Goal: Find specific page/section: Find specific page/section

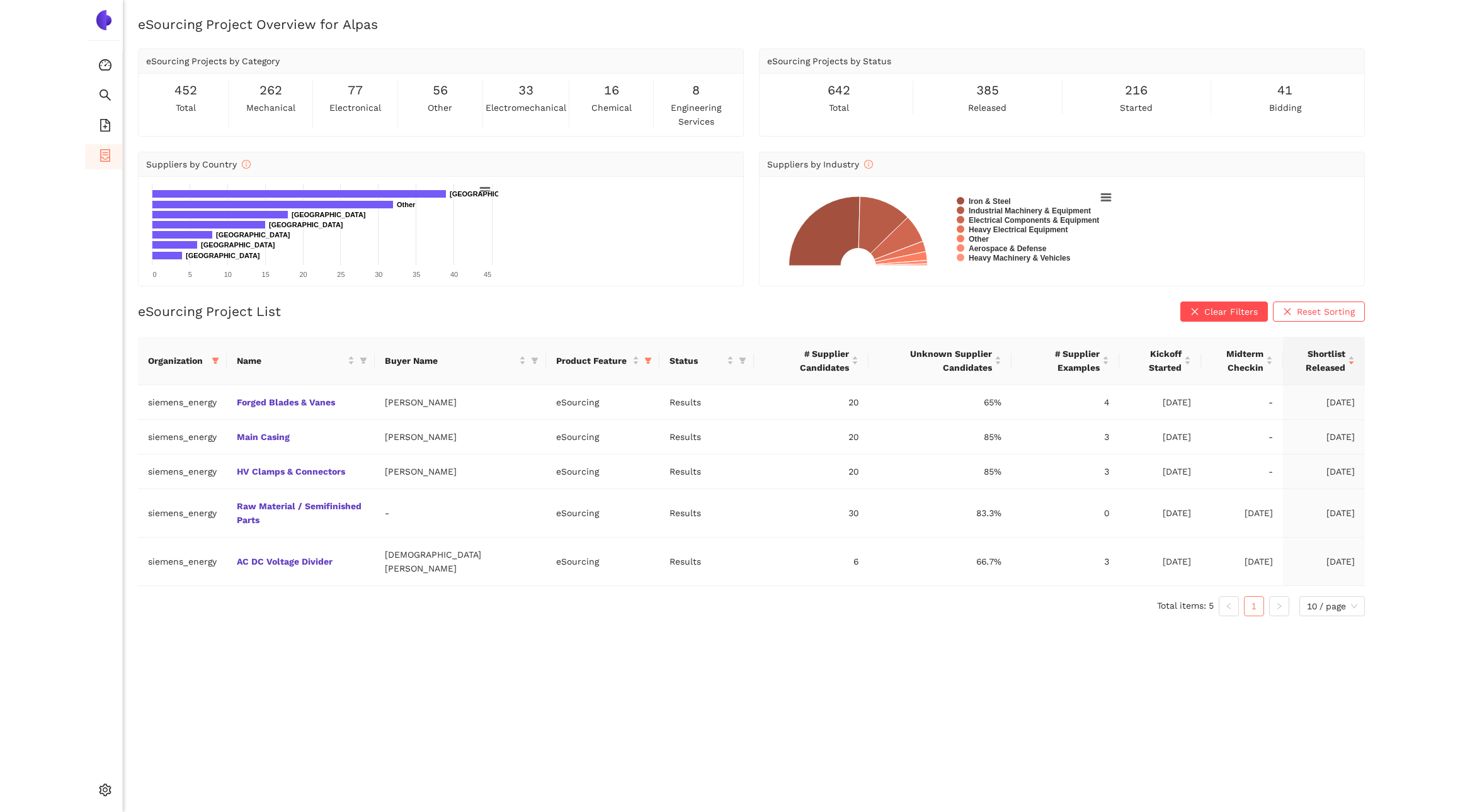
scroll to position [15, 0]
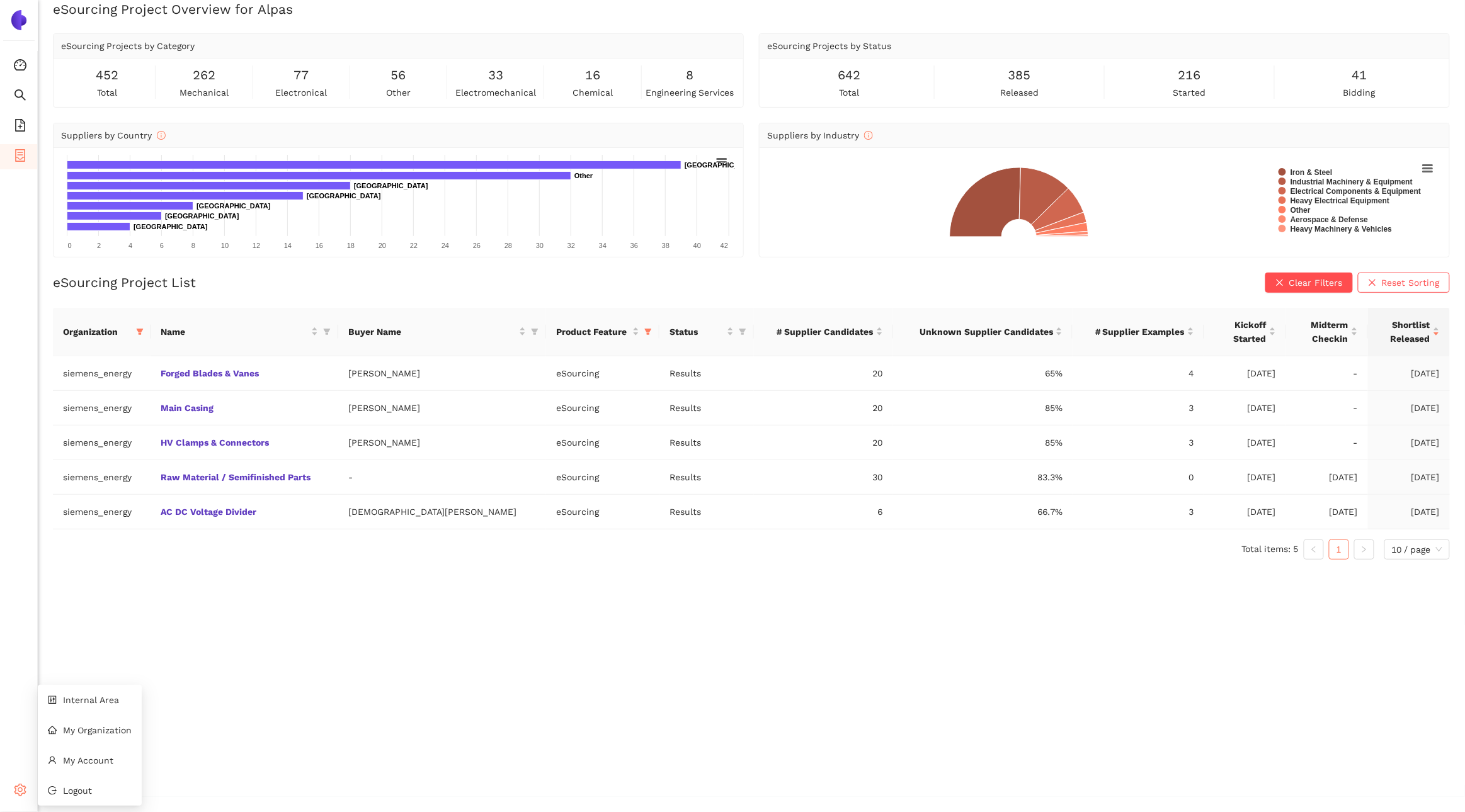
drag, startPoint x: 29, startPoint y: 787, endPoint x: 161, endPoint y: 658, distance: 184.6
click at [29, 787] on div "Settings" at bounding box center [18, 792] width 37 height 25
click at [110, 700] on div "eSourcing Project Overview for Alpas eSourcing Projects by Category 452 total 2…" at bounding box center [751, 406] width 1427 height 812
click at [25, 794] on icon "setting" at bounding box center [20, 791] width 13 height 13
click at [92, 700] on span "Internal Area" at bounding box center [91, 700] width 56 height 10
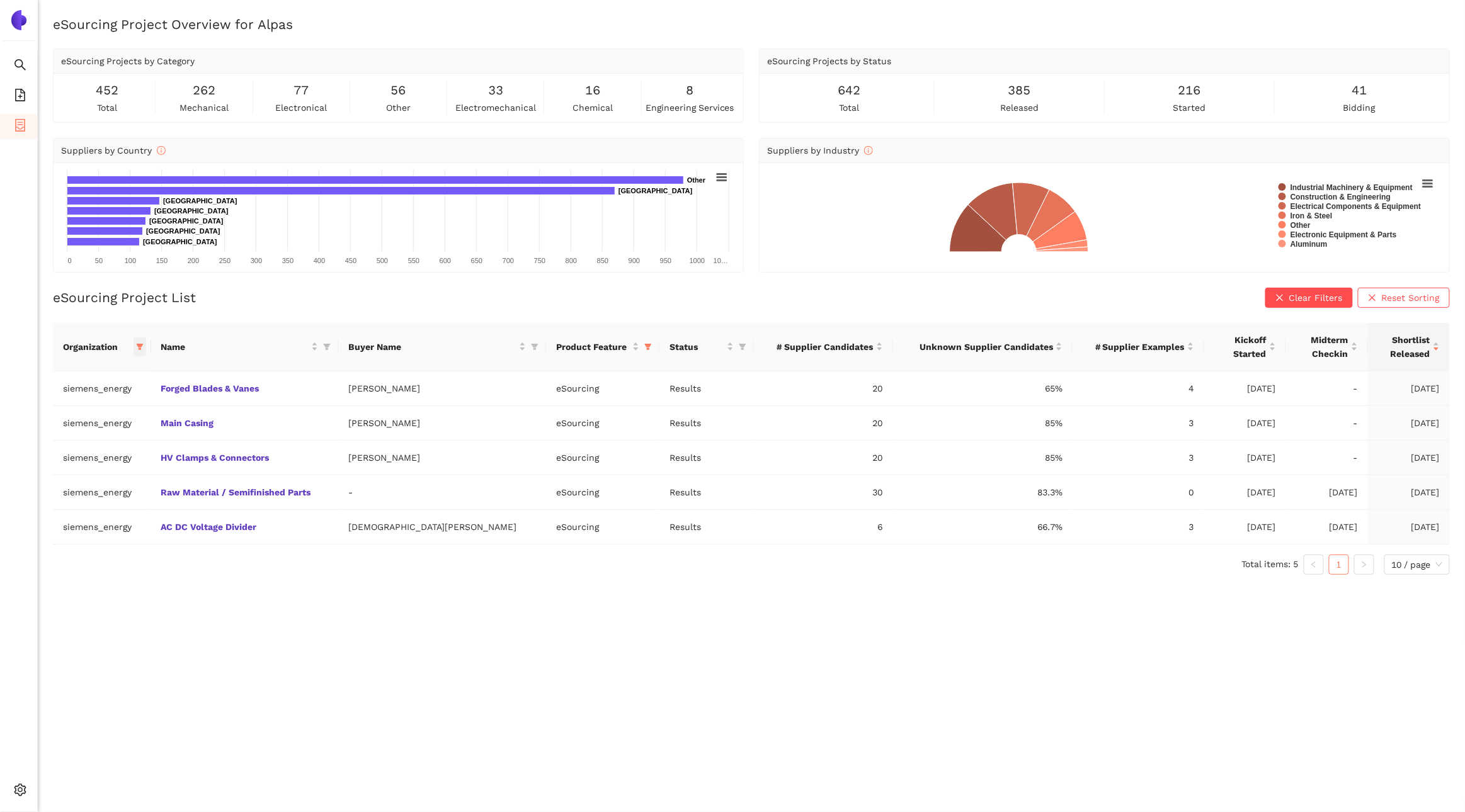
click at [146, 346] on span at bounding box center [140, 347] width 13 height 19
click at [56, 564] on span "Reset" at bounding box center [53, 568] width 24 height 14
checkbox input "false"
click at [76, 544] on span "avl-list" at bounding box center [104, 544] width 131 height 14
checkbox input "true"
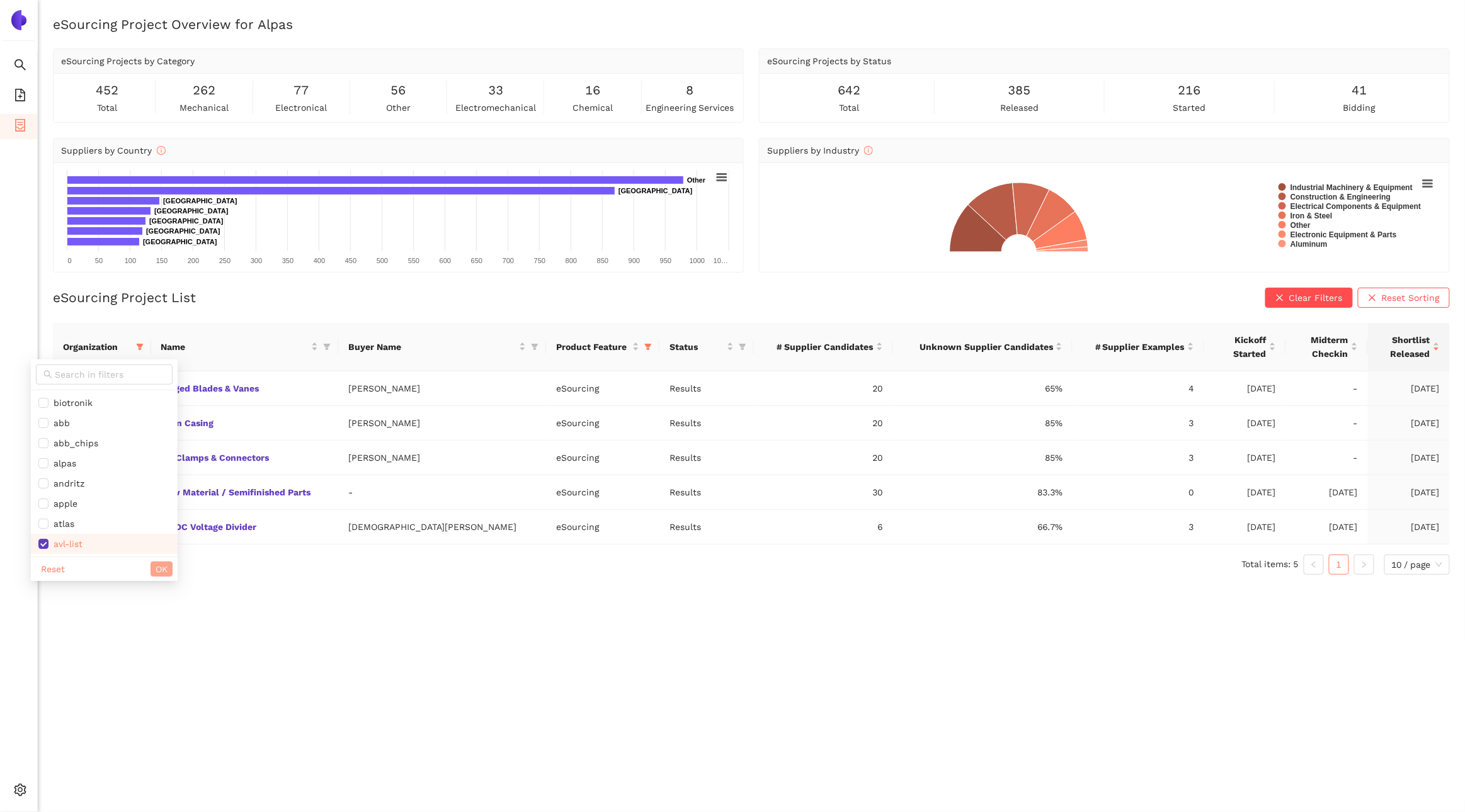
click at [155, 573] on span "OK" at bounding box center [161, 568] width 12 height 14
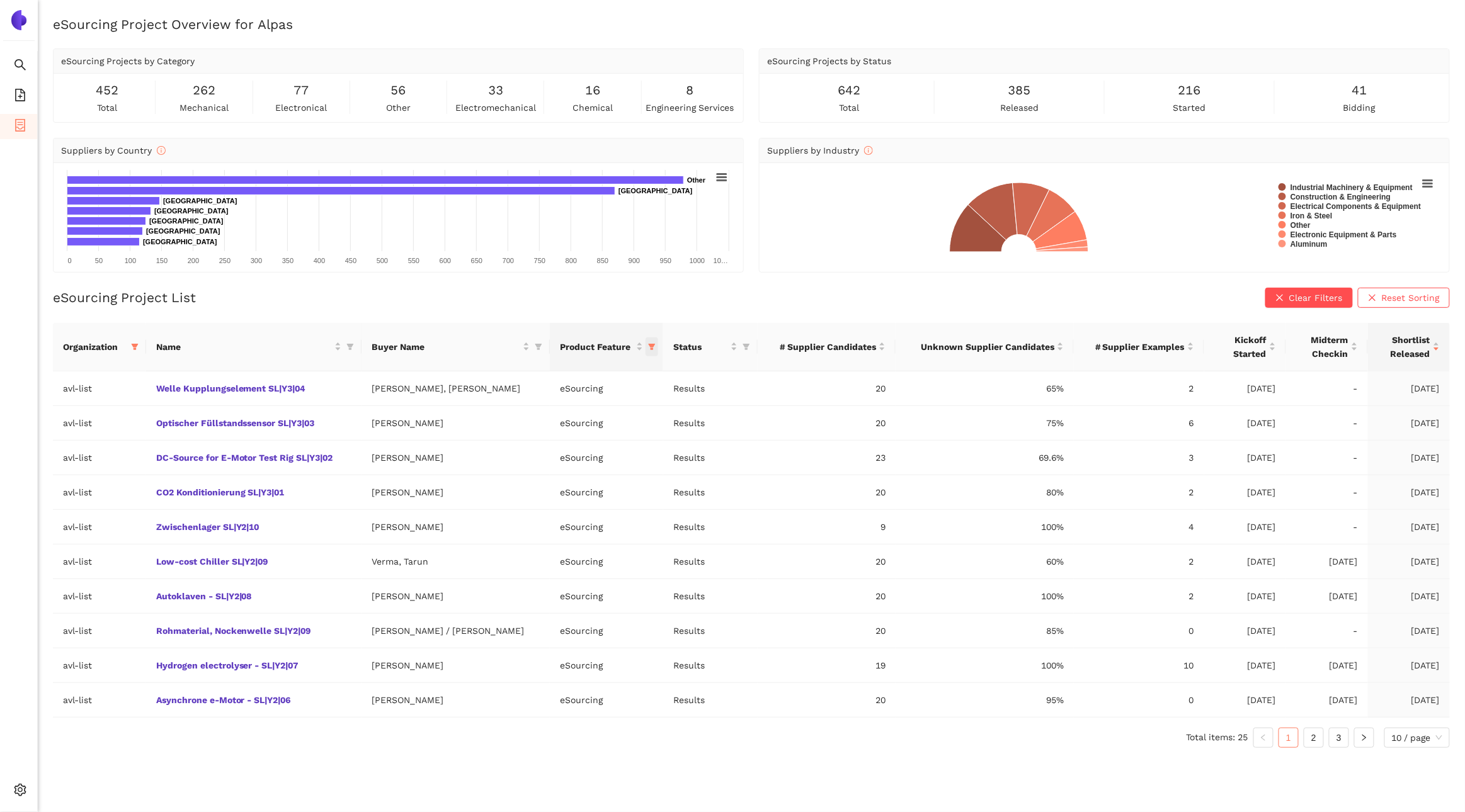
click at [649, 346] on icon "filter" at bounding box center [652, 347] width 7 height 6
click at [552, 470] on span "Reset" at bounding box center [551, 468] width 24 height 14
checkbox input "false"
click at [650, 465] on div "Reset OK" at bounding box center [591, 468] width 125 height 25
click at [648, 474] on button "OK" at bounding box center [638, 468] width 22 height 15
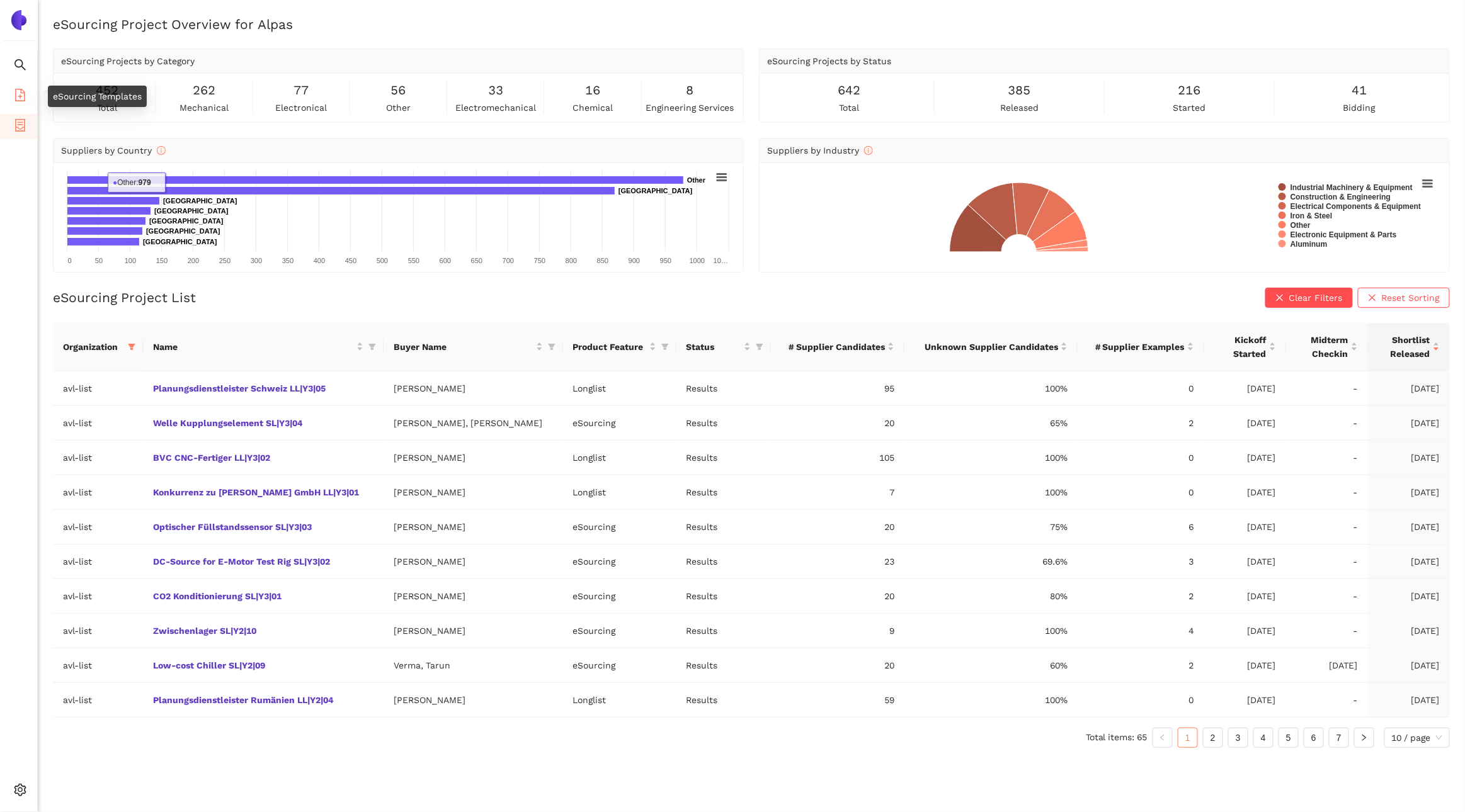
click at [19, 91] on icon "file-add" at bounding box center [20, 96] width 13 height 13
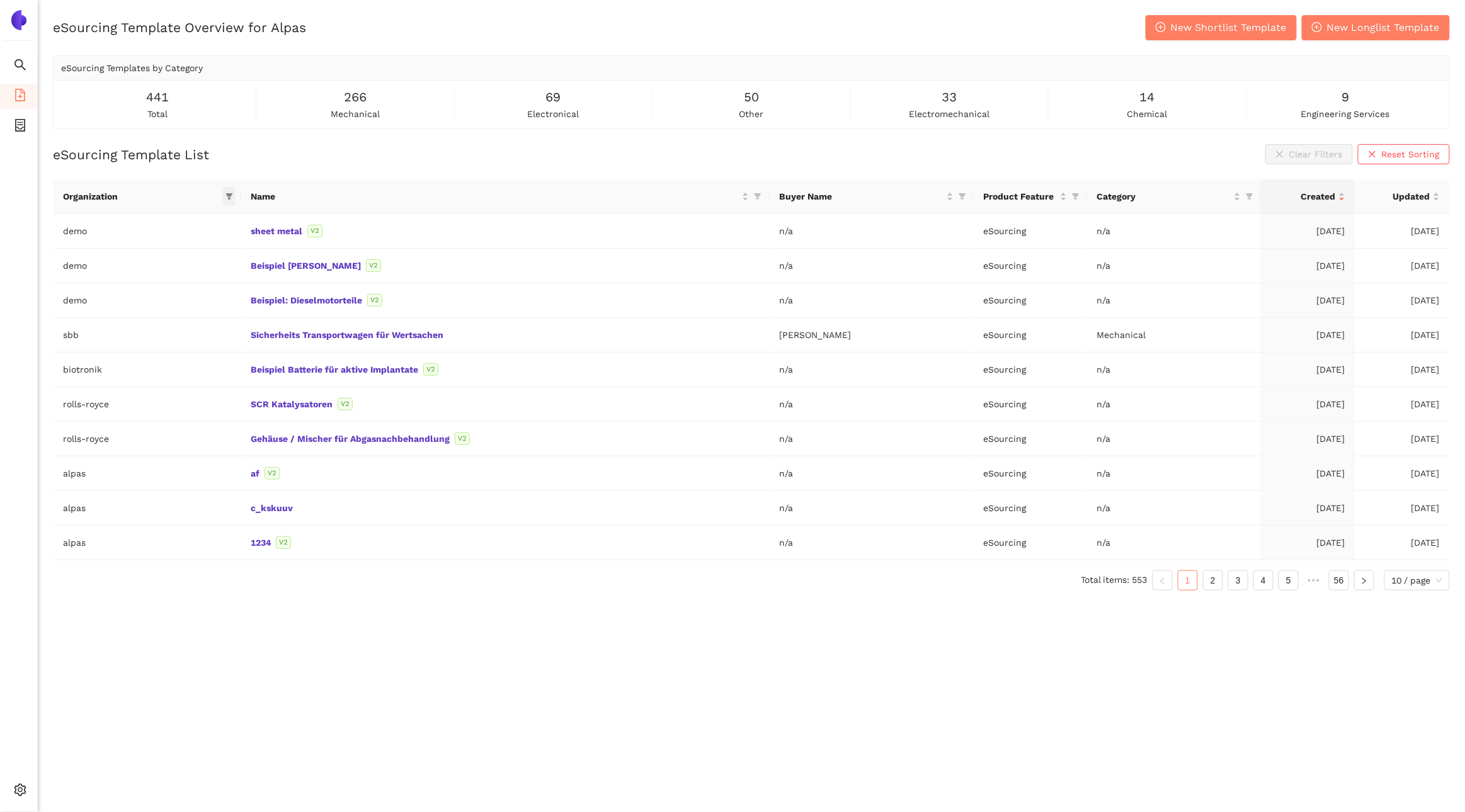
click at [227, 196] on icon "filter" at bounding box center [229, 196] width 7 height 7
click at [143, 377] on span "avl-list" at bounding box center [145, 373] width 34 height 10
click at [229, 415] on span "OK" at bounding box center [234, 418] width 12 height 14
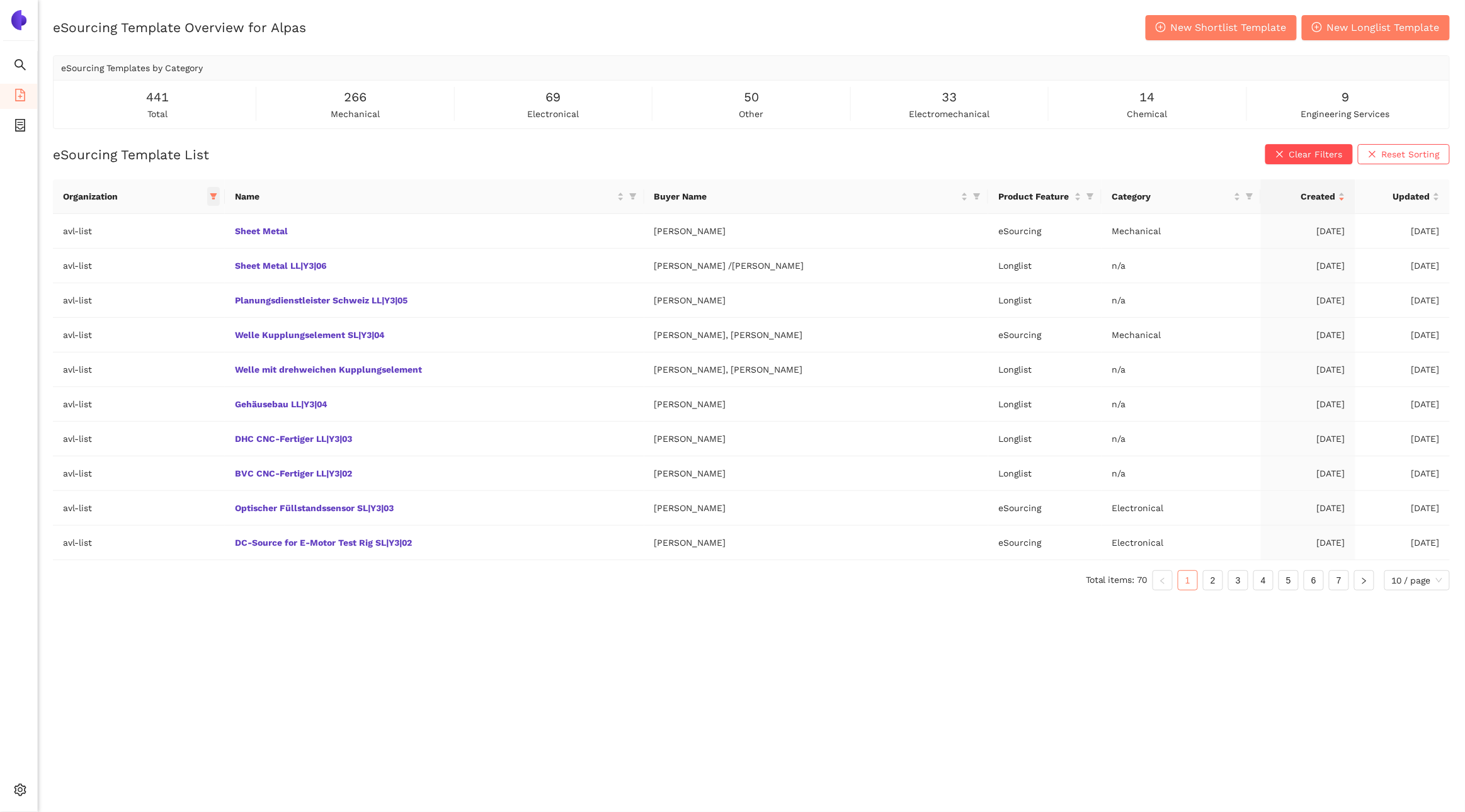
click at [215, 201] on icon "filter" at bounding box center [213, 196] width 7 height 7
click at [116, 378] on input "checkbox" at bounding box center [111, 373] width 10 height 10
checkbox input "false"
click at [217, 423] on span "OK" at bounding box center [223, 418] width 12 height 14
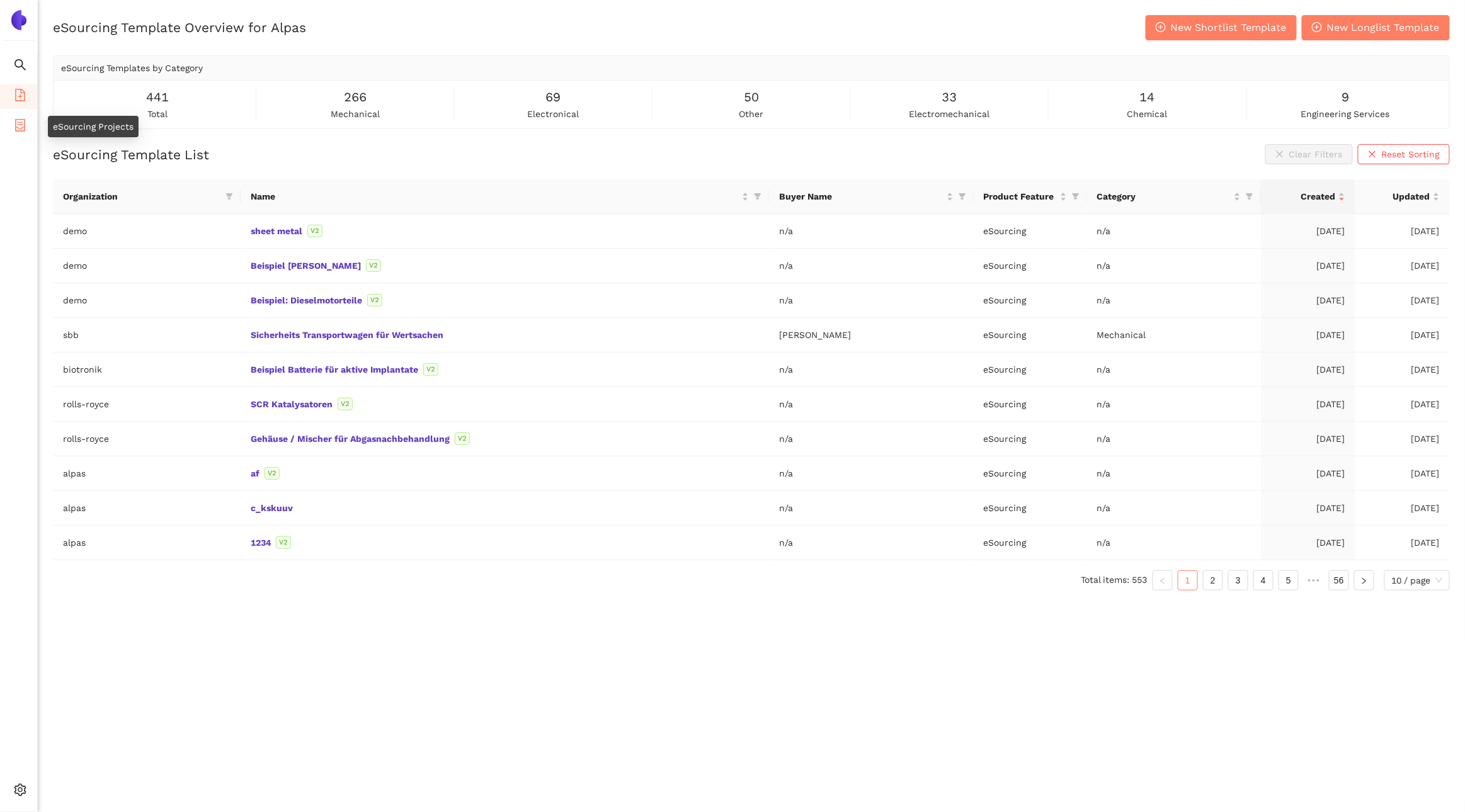
click at [21, 122] on icon "container" at bounding box center [20, 125] width 13 height 13
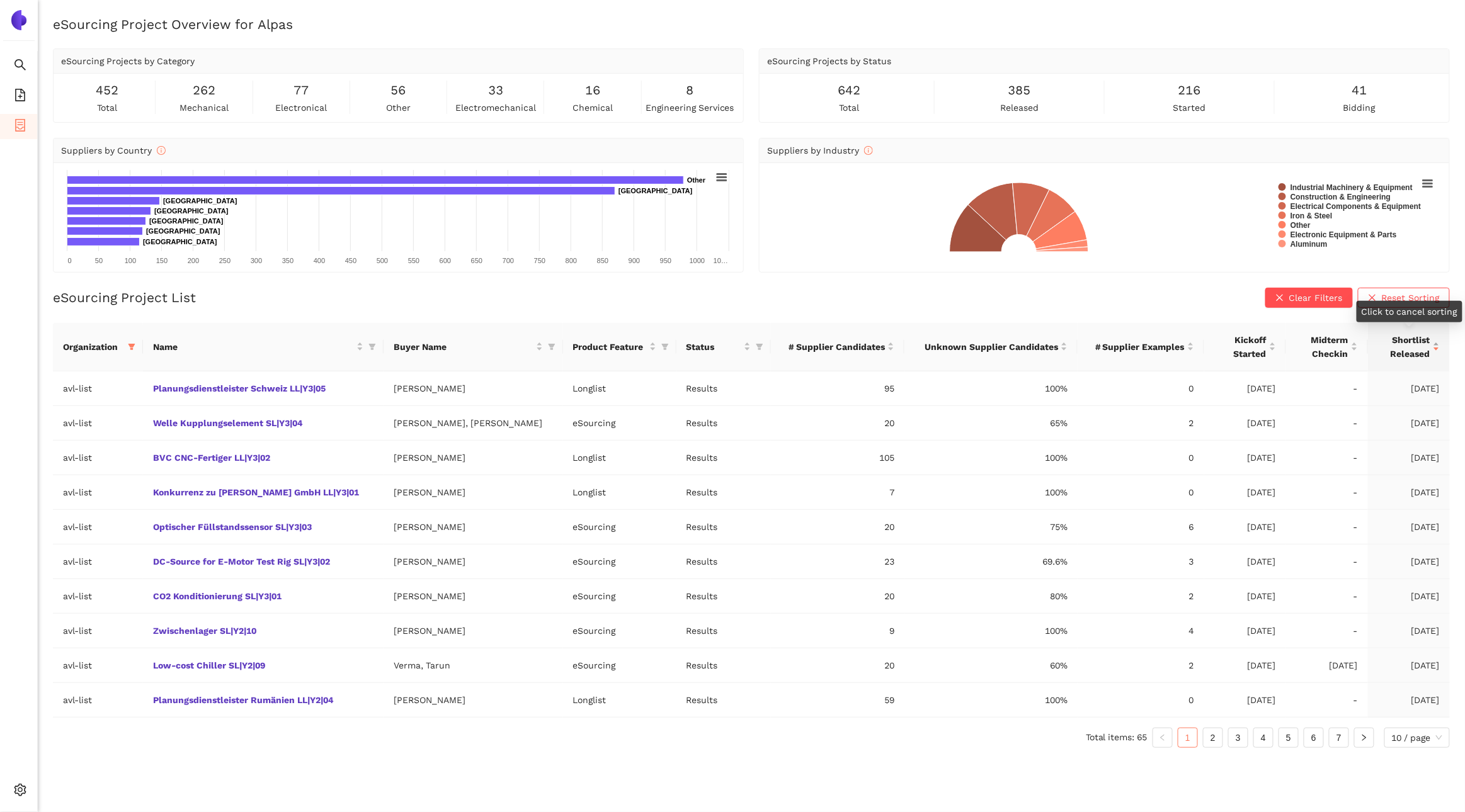
click at [1436, 353] on div "Shortlist Released" at bounding box center [1409, 346] width 62 height 28
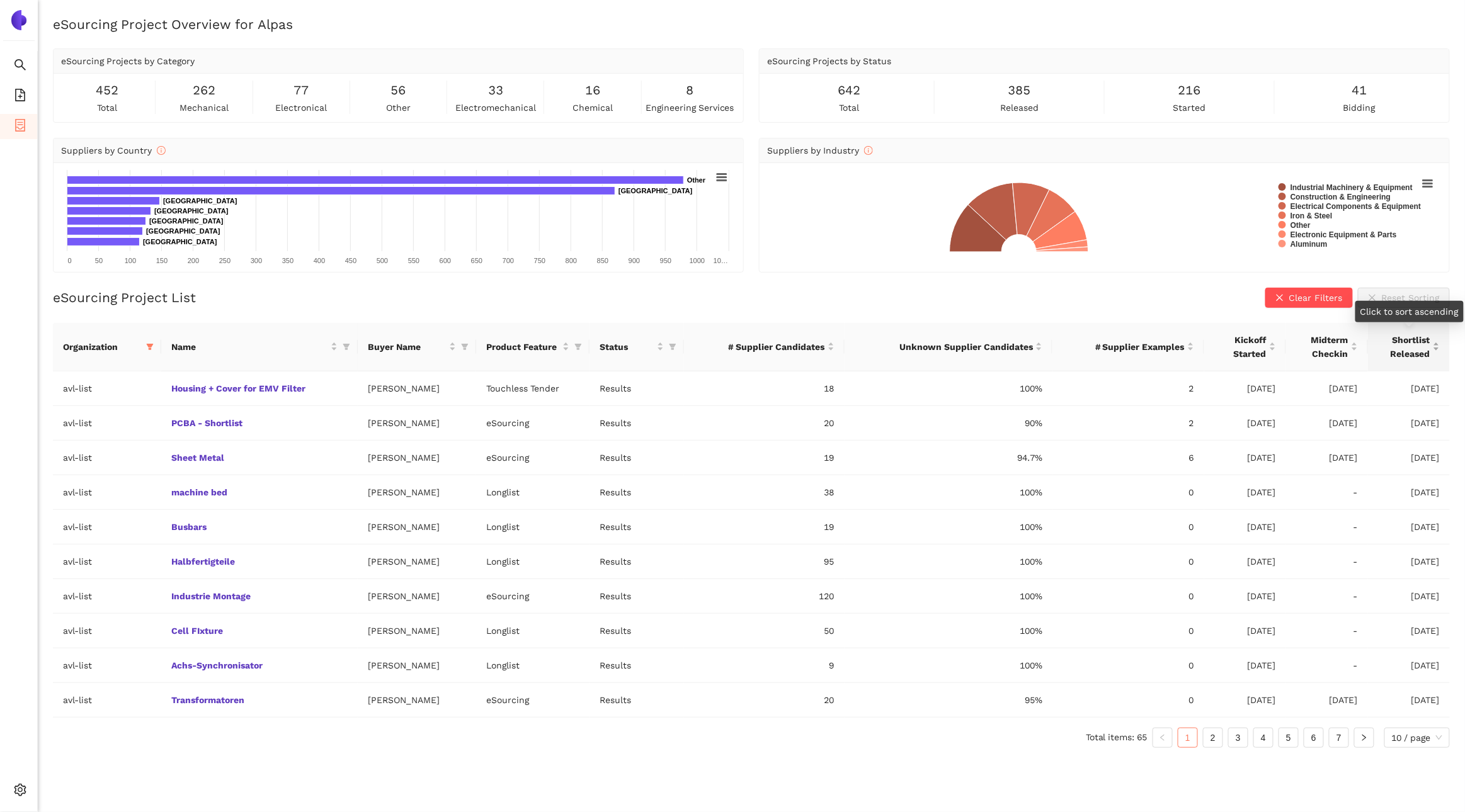
click at [1436, 353] on div "Shortlist Released" at bounding box center [1409, 346] width 62 height 28
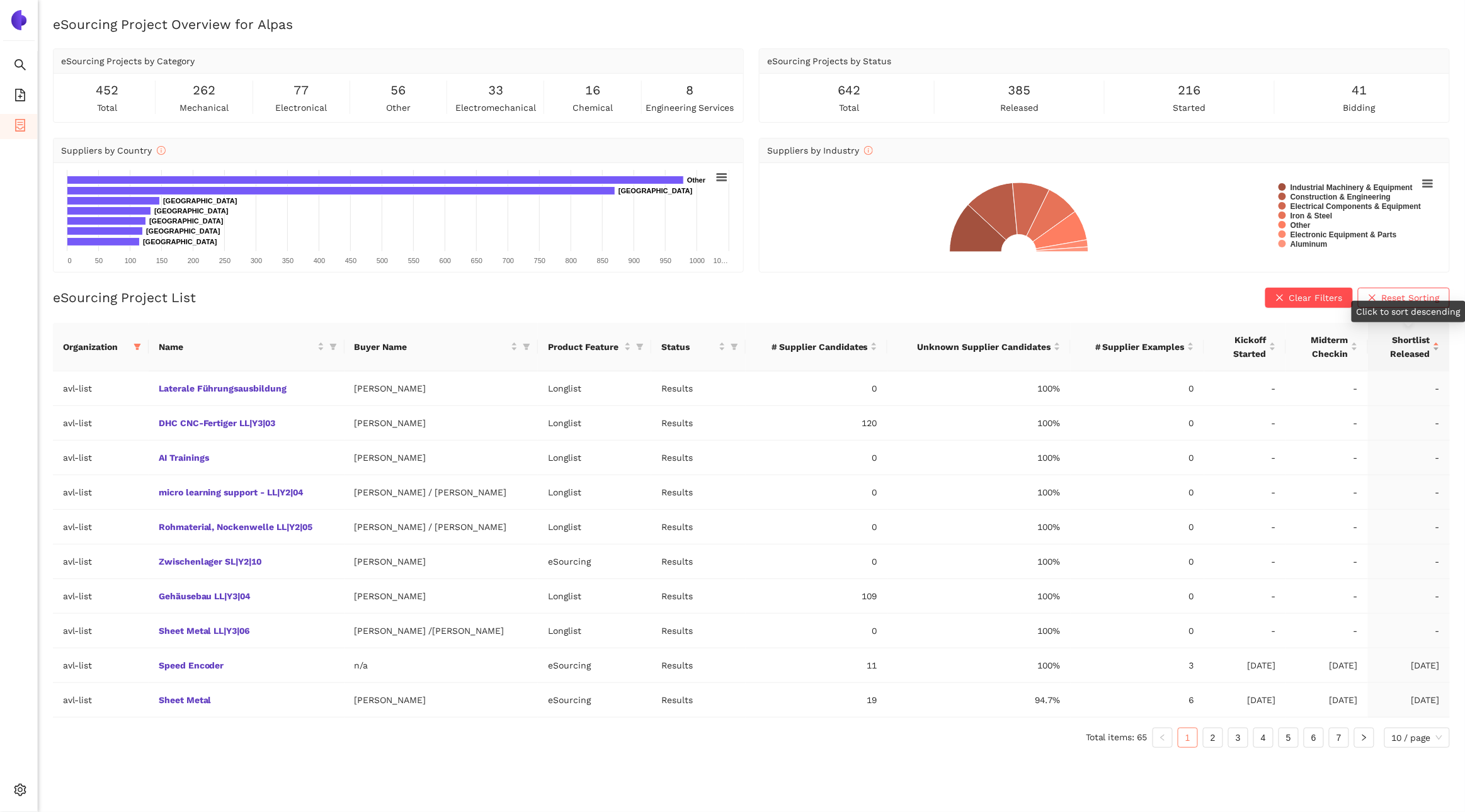
click at [1438, 354] on div "Shortlist Released" at bounding box center [1409, 346] width 62 height 28
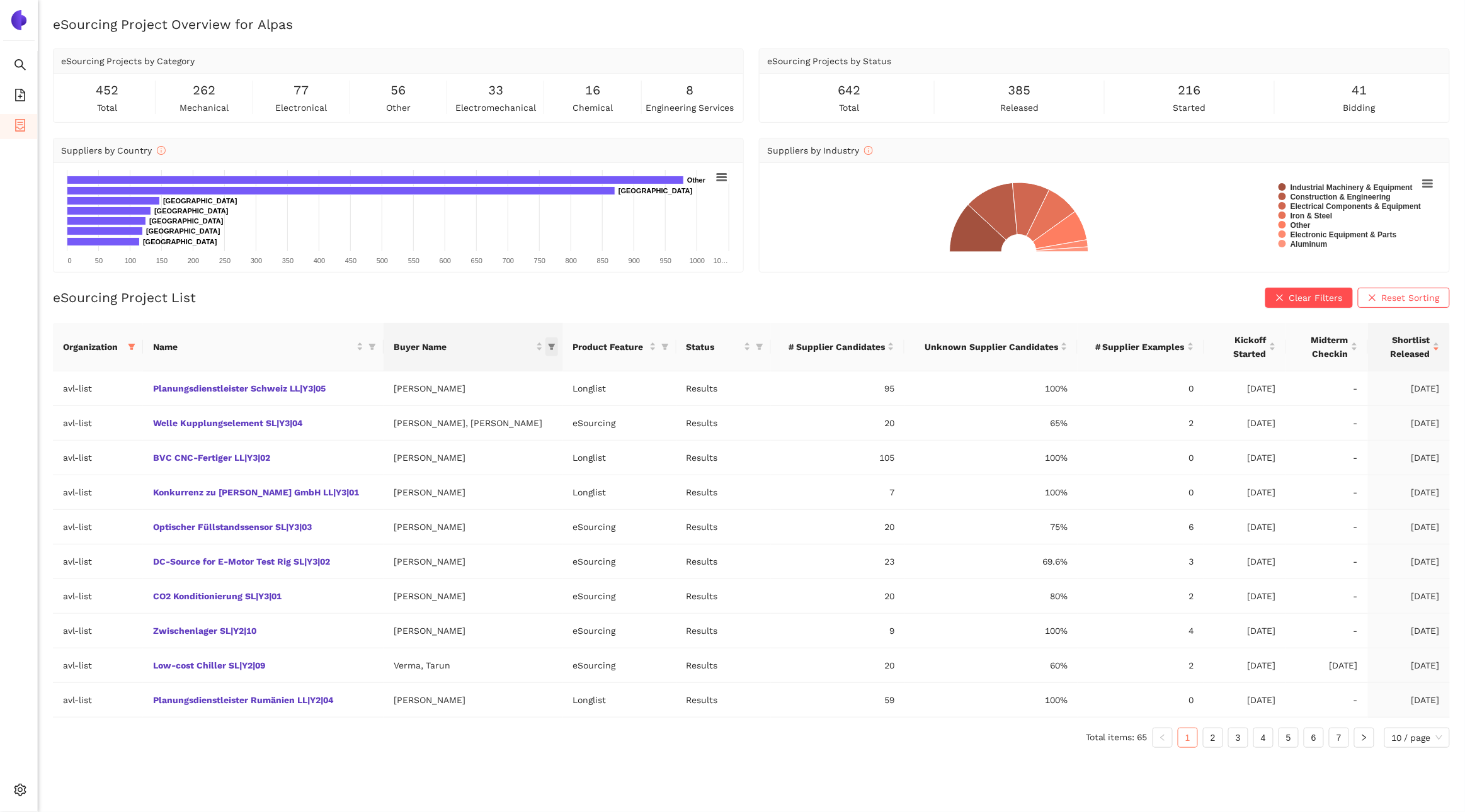
click at [548, 348] on icon "filter" at bounding box center [551, 347] width 7 height 6
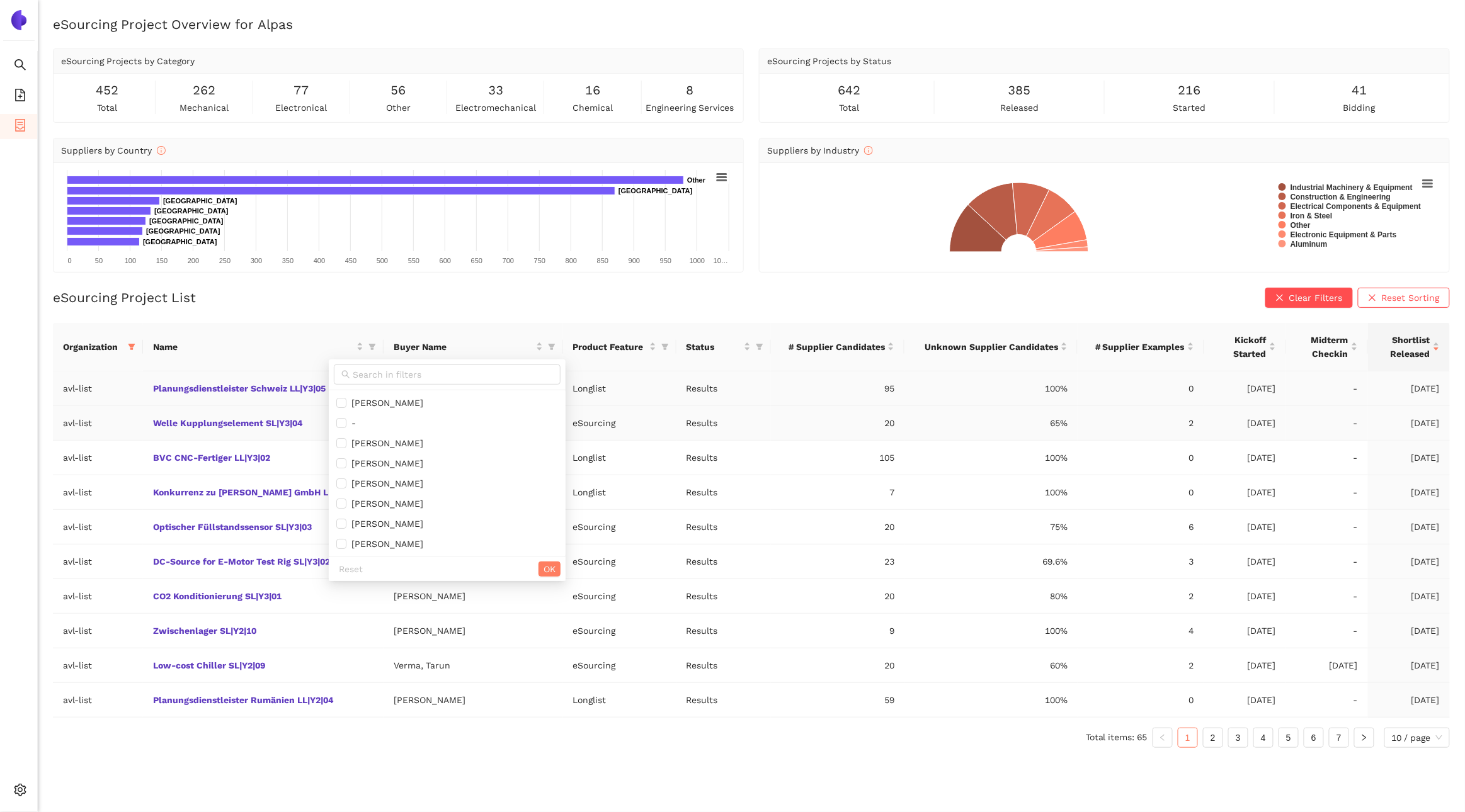
click at [619, 411] on td "eSourcing" at bounding box center [619, 424] width 113 height 35
